Goal: Information Seeking & Learning: Learn about a topic

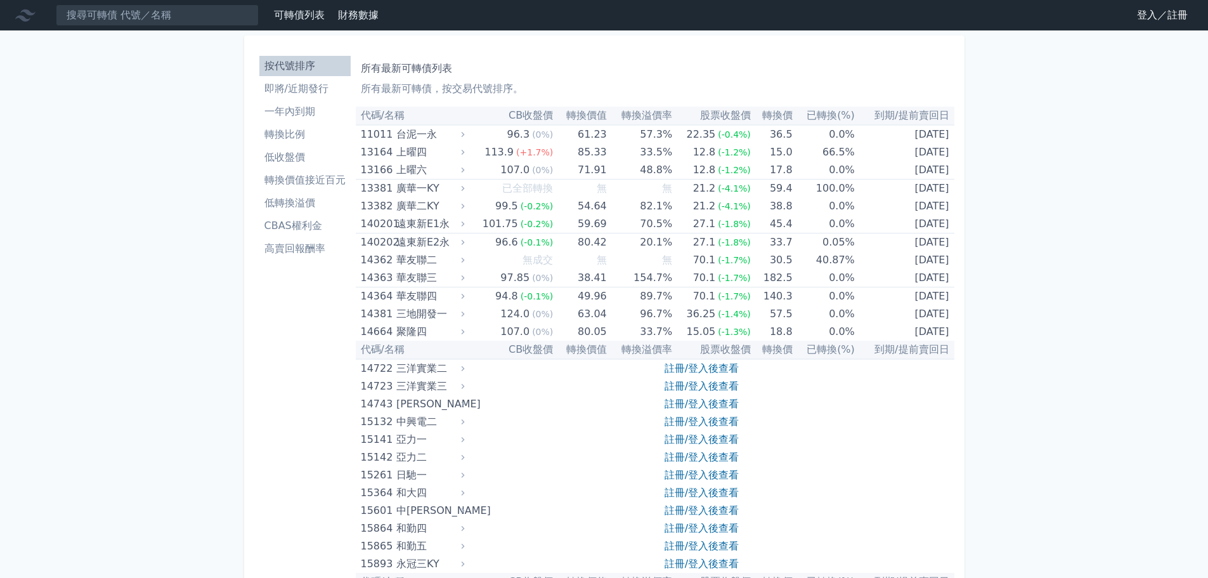
click at [321, 194] on link "低轉換溢價" at bounding box center [304, 203] width 91 height 20
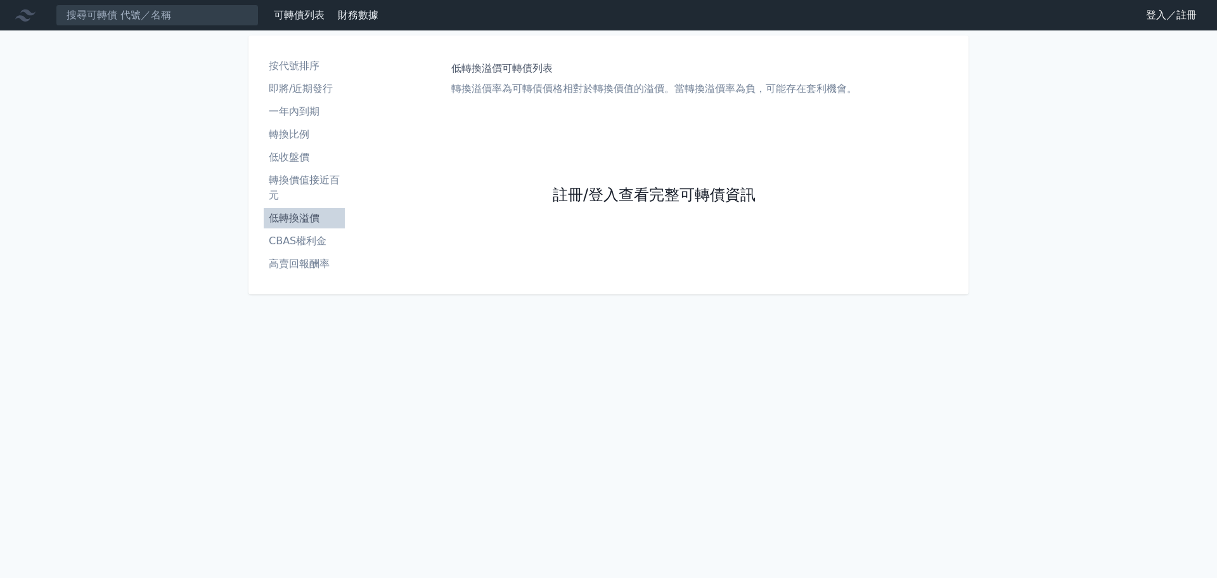
click at [641, 191] on link "註冊/登入查看完整可轉債資訊" at bounding box center [654, 195] width 203 height 20
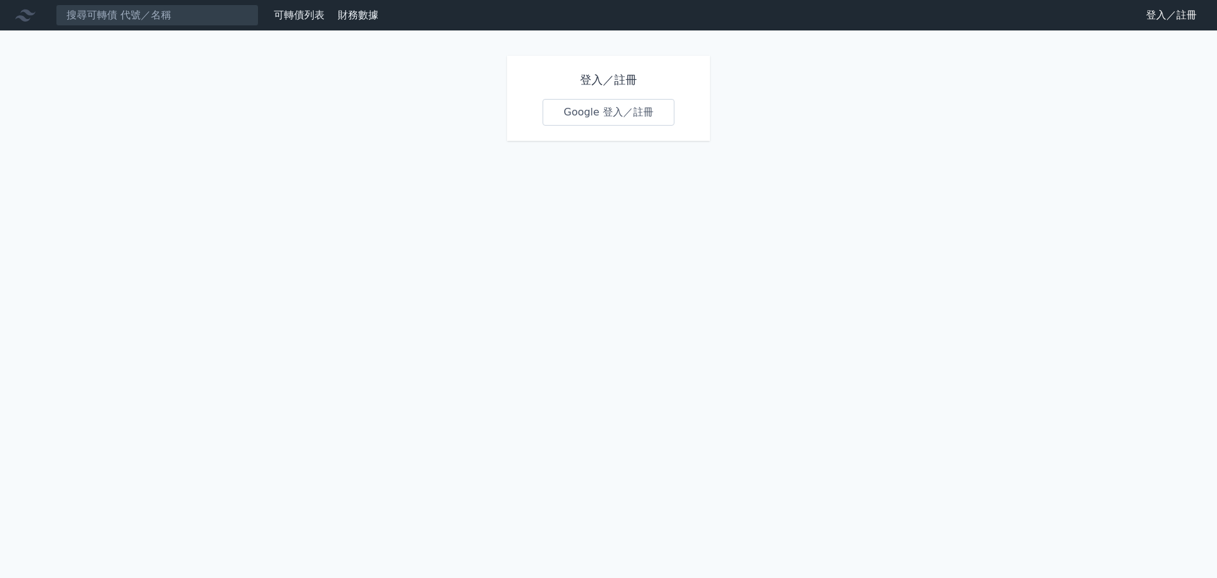
click at [633, 122] on link "Google 登入／註冊" at bounding box center [609, 112] width 132 height 27
click at [162, 11] on input at bounding box center [157, 15] width 203 height 22
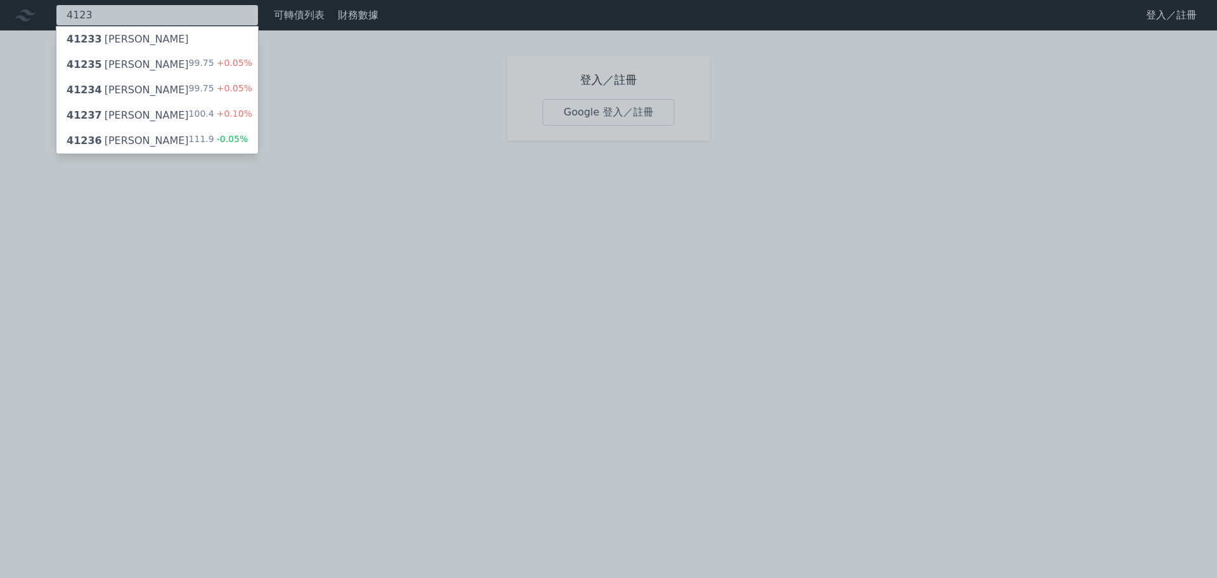
type input "4123"
click at [139, 115] on div "41237 [PERSON_NAME]七 100.4 +0.10%" at bounding box center [157, 115] width 202 height 25
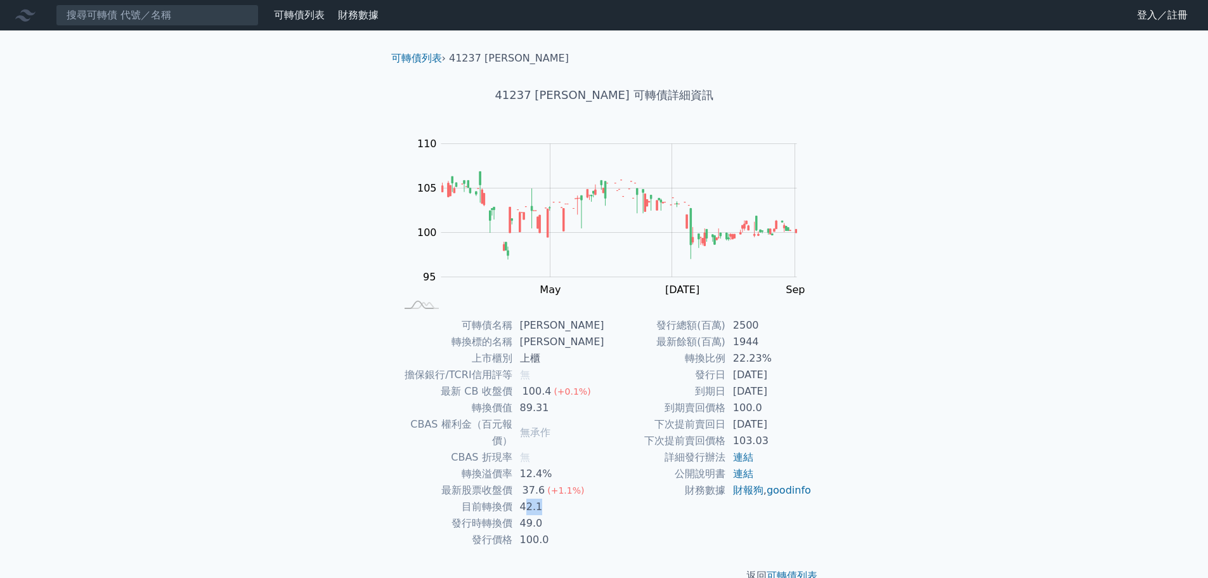
drag, startPoint x: 573, startPoint y: 494, endPoint x: 595, endPoint y: 496, distance: 22.2
click at [579, 498] on td "42.1" at bounding box center [558, 506] width 92 height 16
click at [629, 498] on td "財務數據" at bounding box center [664, 490] width 121 height 16
